Goal: Information Seeking & Learning: Learn about a topic

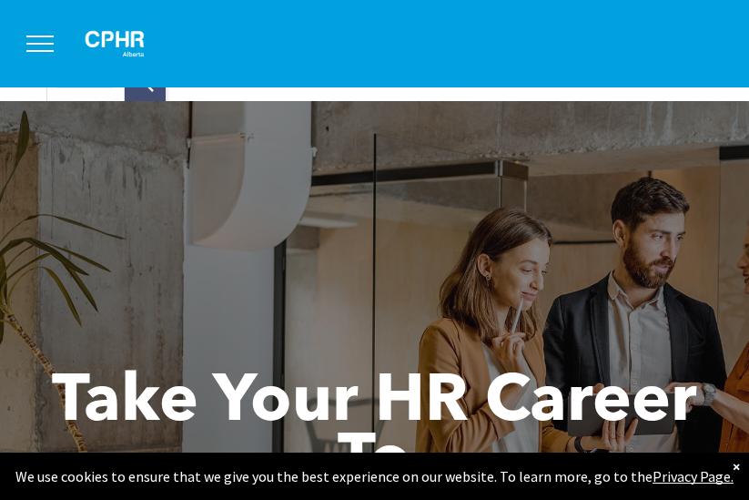
click at [30, 45] on button "menu" at bounding box center [39, 43] width 47 height 47
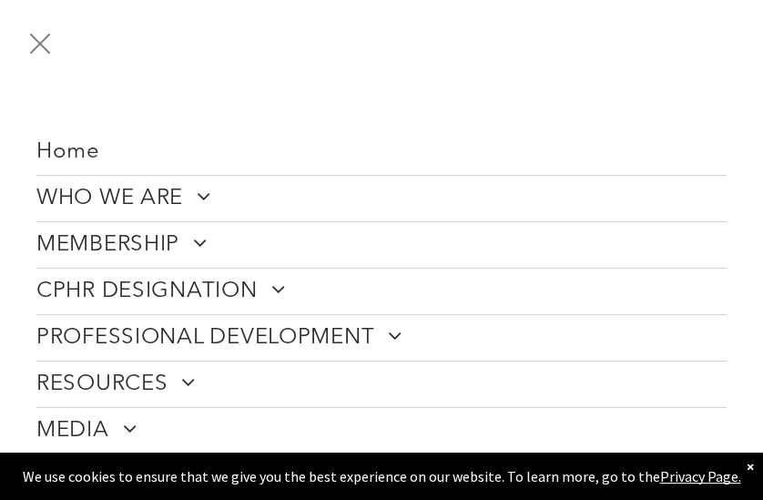
click at [295, 282] on link "CPHR DESIGNATION" at bounding box center [381, 291] width 690 height 46
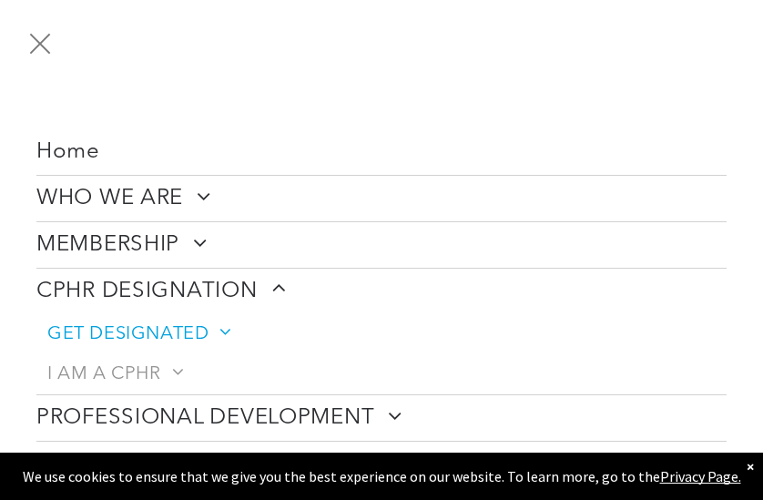
click at [171, 334] on span "GET DESIGNATED" at bounding box center [138, 334] width 182 height 22
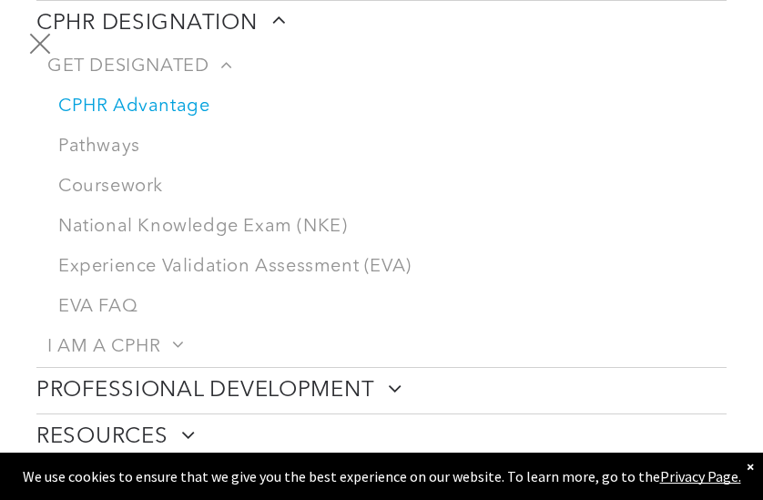
scroll to position [273, 0]
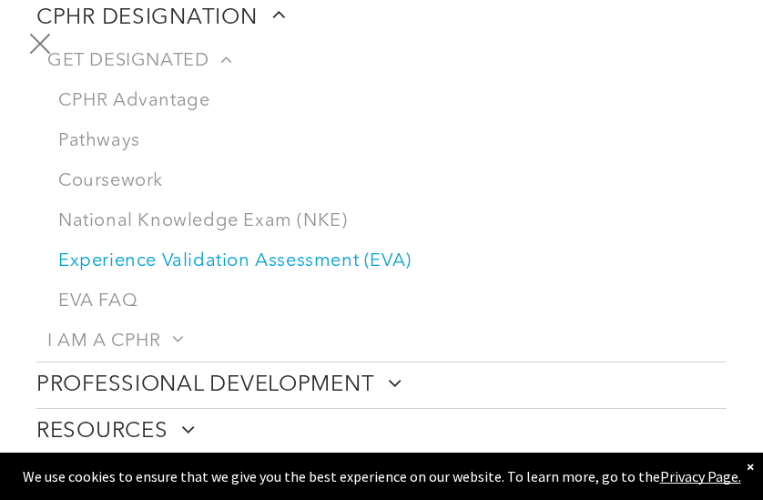
click at [354, 258] on link "Experience Validation Assessment (EVA)" at bounding box center [386, 261] width 679 height 40
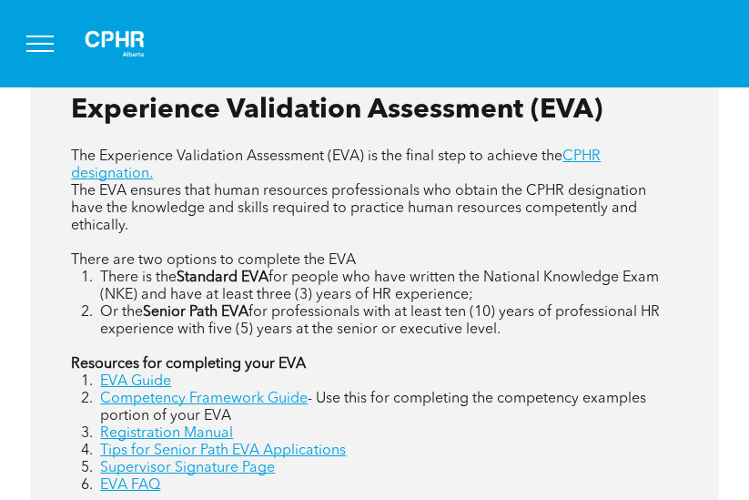
scroll to position [1092, 0]
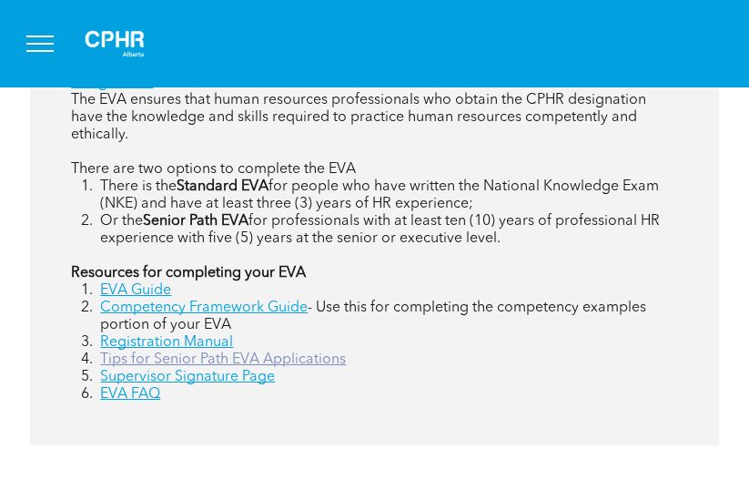
click at [318, 353] on link "Tips for Senior Path EVA Applications" at bounding box center [223, 359] width 246 height 15
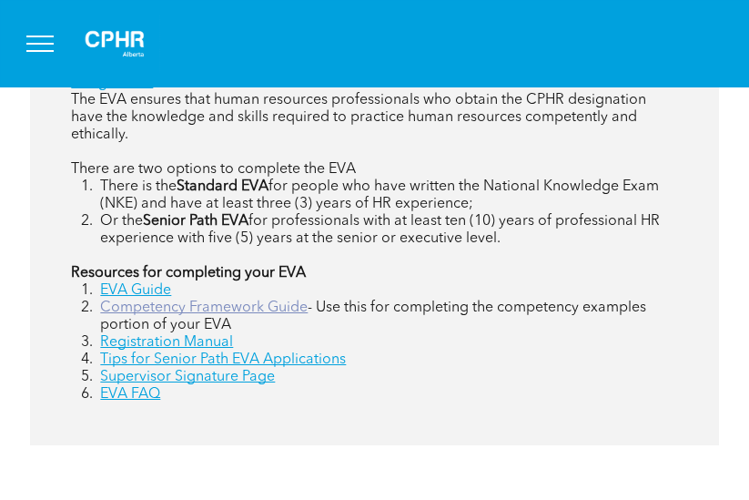
click at [198, 315] on link "Competency Framework Guide" at bounding box center [204, 307] width 208 height 15
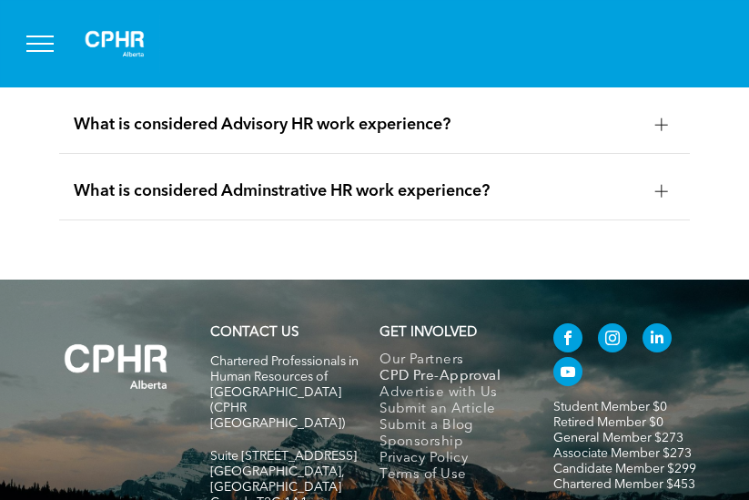
scroll to position [4746, 0]
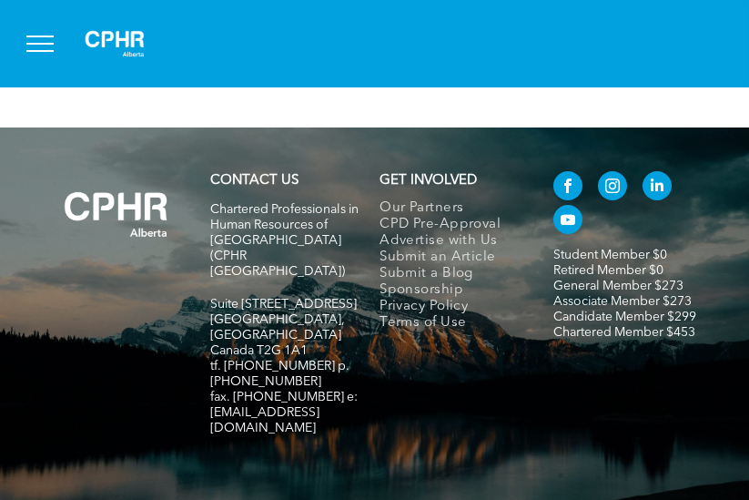
click at [36, 39] on button "menu" at bounding box center [39, 43] width 47 height 47
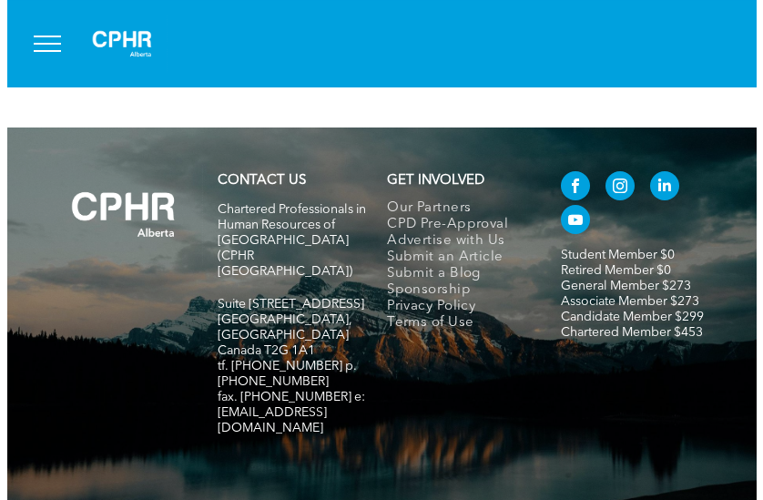
scroll to position [4723, 0]
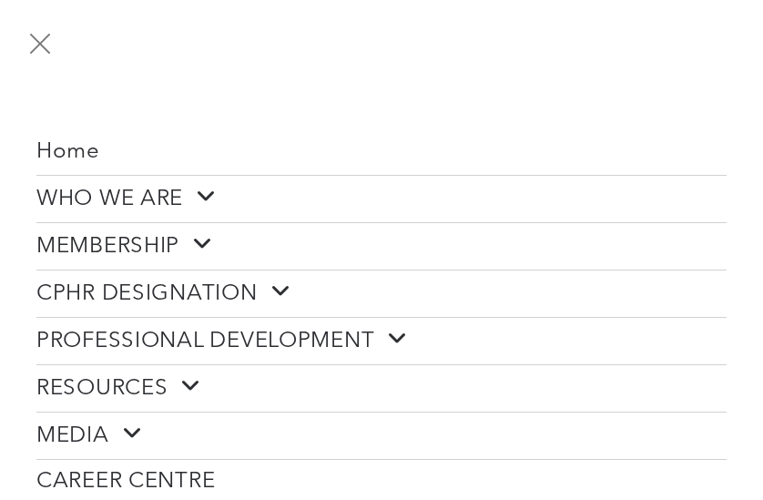
click at [194, 246] on span at bounding box center [196, 244] width 34 height 24
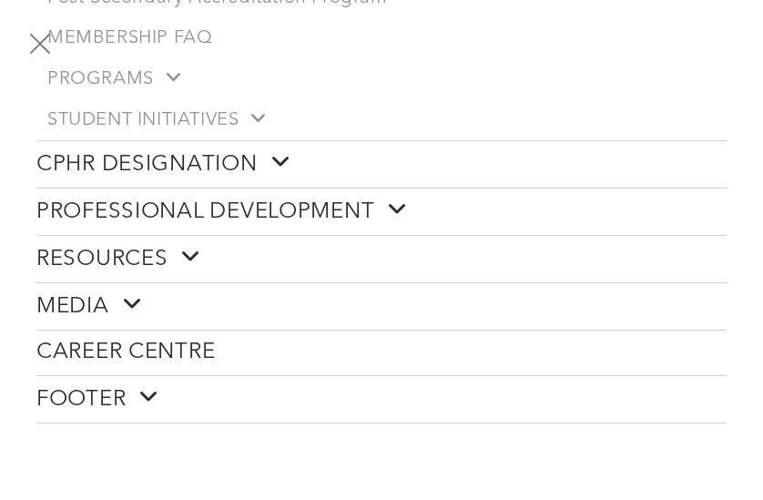
scroll to position [364, 0]
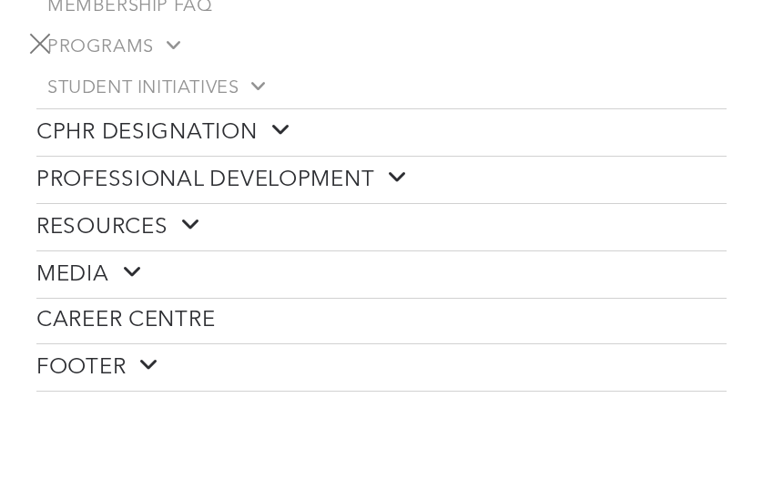
click at [279, 118] on span at bounding box center [275, 130] width 34 height 24
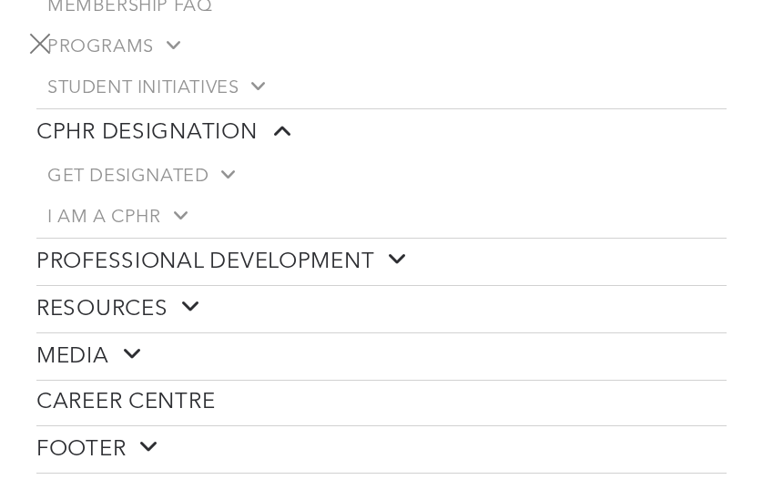
click at [279, 118] on span at bounding box center [275, 130] width 34 height 24
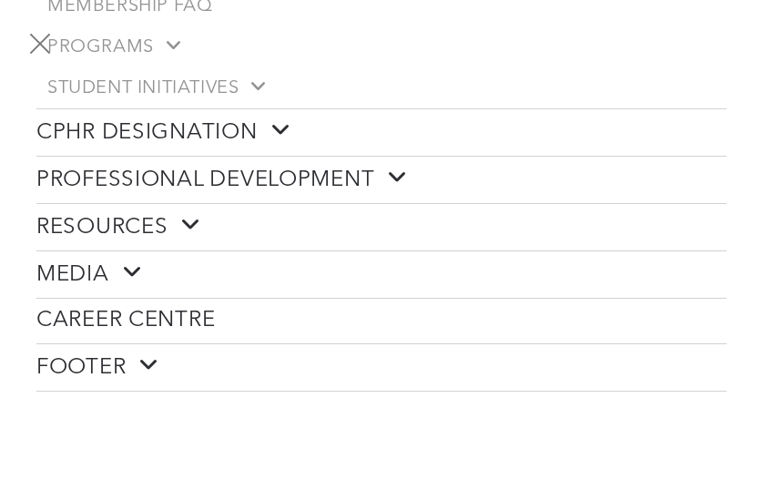
click at [194, 216] on span at bounding box center [184, 225] width 34 height 24
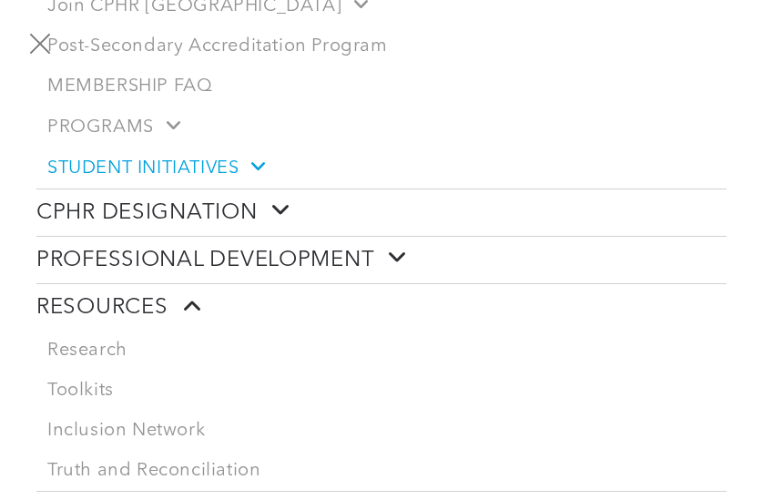
scroll to position [0, 0]
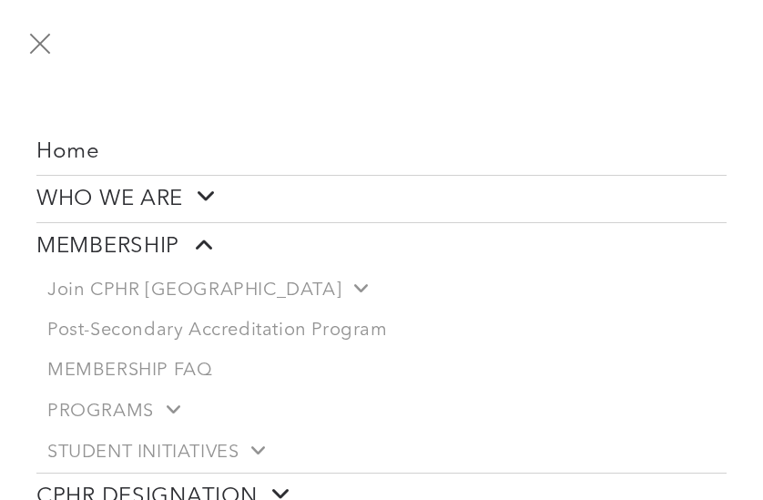
click at [37, 46] on span "menu" at bounding box center [40, 43] width 21 height 21
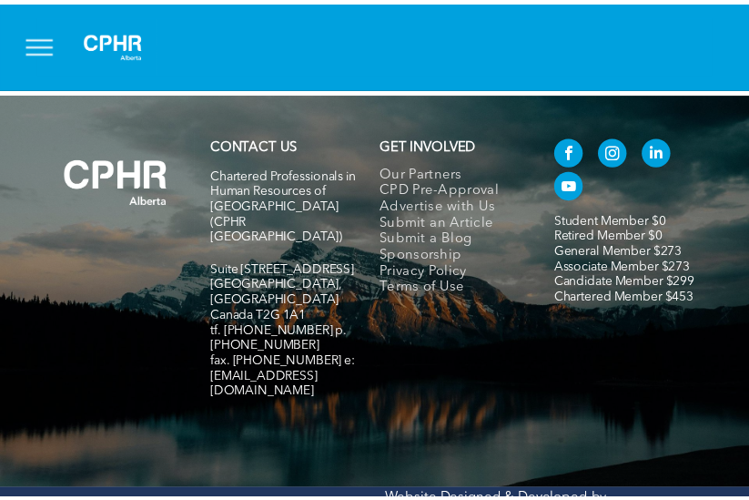
scroll to position [4746, 0]
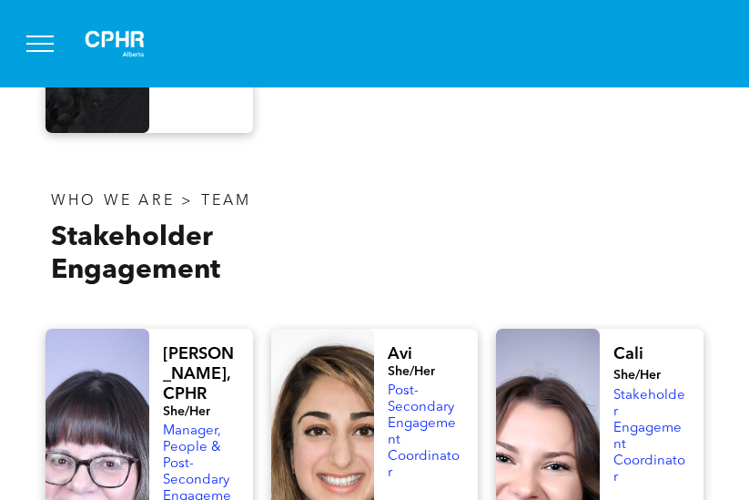
scroll to position [1638, 0]
